Goal: Task Accomplishment & Management: Manage account settings

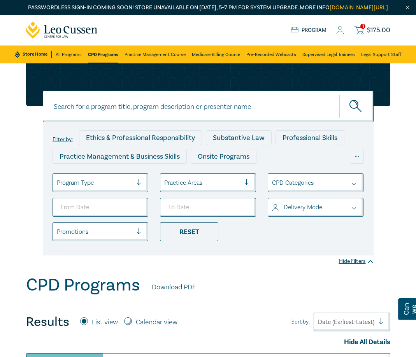
click at [340, 34] on icon at bounding box center [340, 30] width 8 height 8
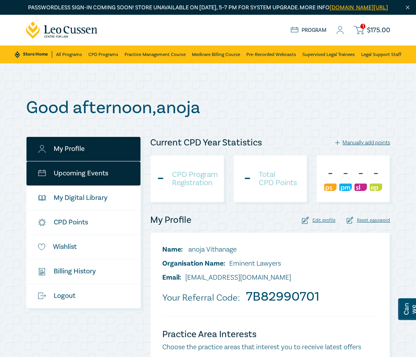
scroll to position [78, 0]
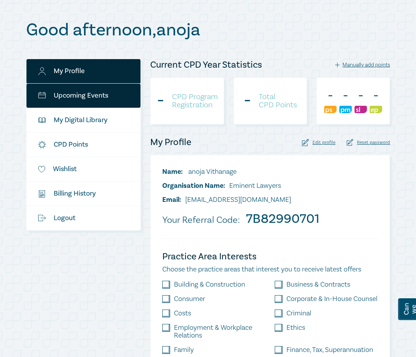
click at [92, 100] on link "Upcoming Events" at bounding box center [83, 96] width 114 height 24
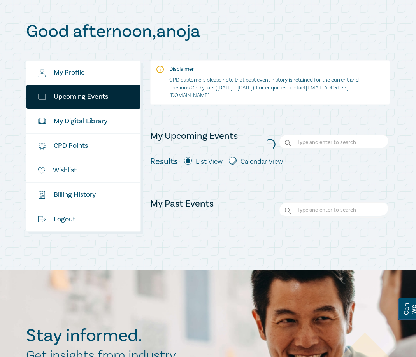
scroll to position [78, 0]
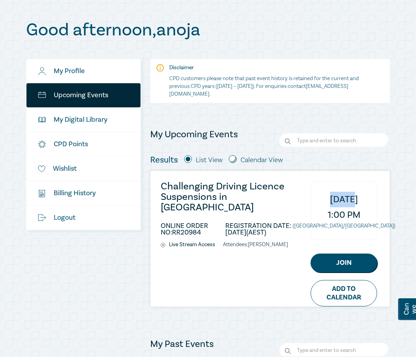
drag, startPoint x: 320, startPoint y: 207, endPoint x: 344, endPoint y: 209, distance: 24.2
click at [344, 207] on span "[DATE]" at bounding box center [344, 200] width 28 height 16
